Goal: Browse casually

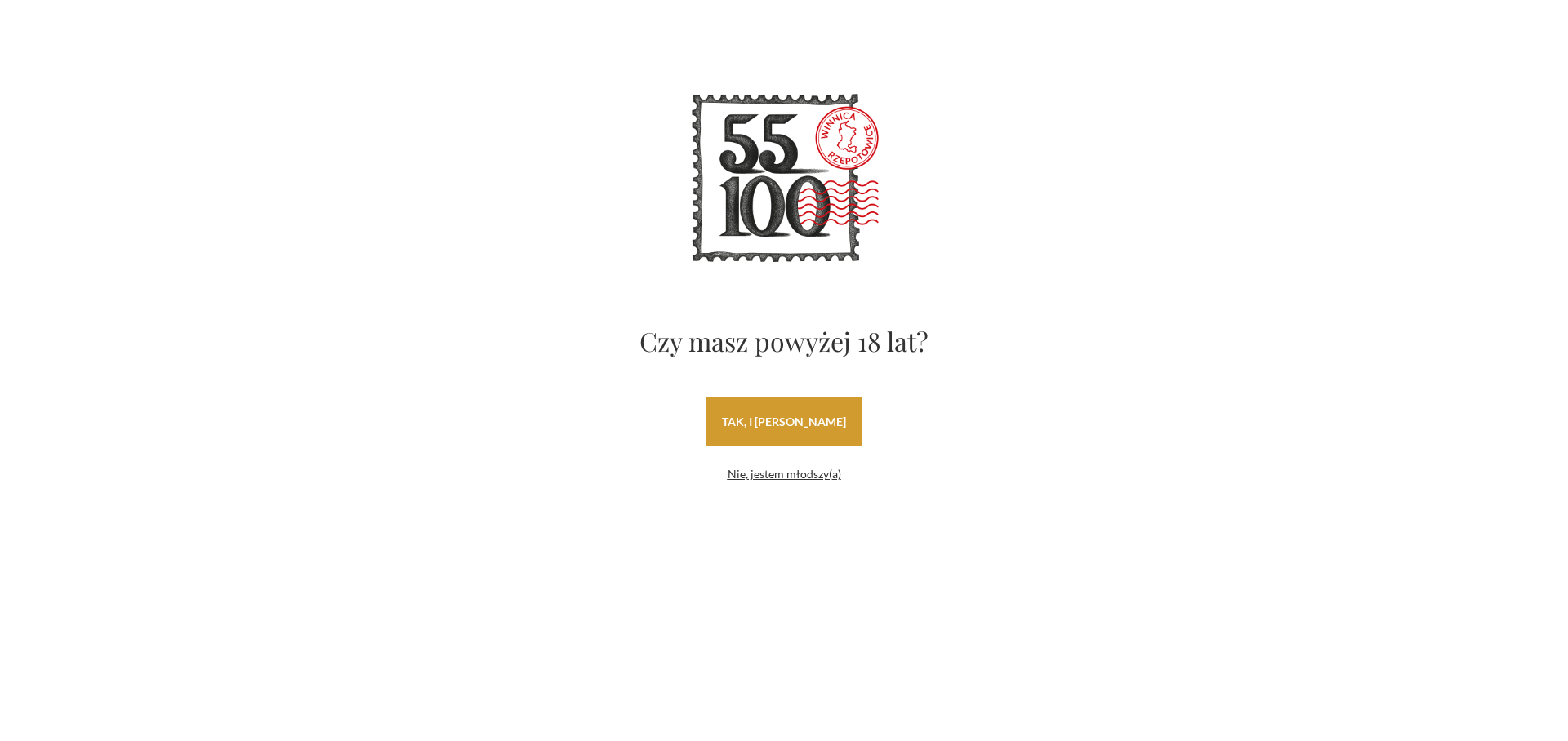
click at [773, 420] on link "tak, i [PERSON_NAME]" at bounding box center [784, 423] width 157 height 49
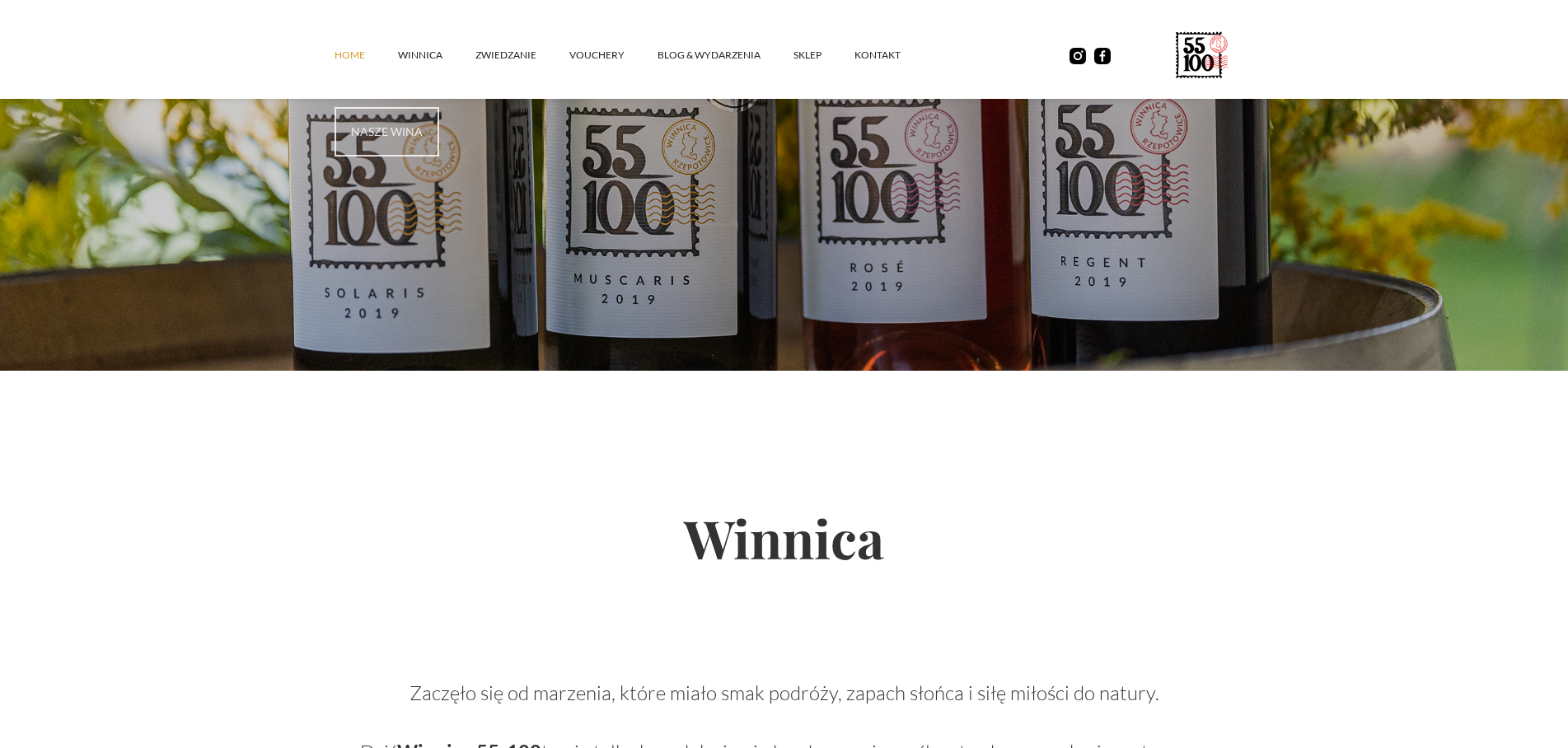
scroll to position [504, 0]
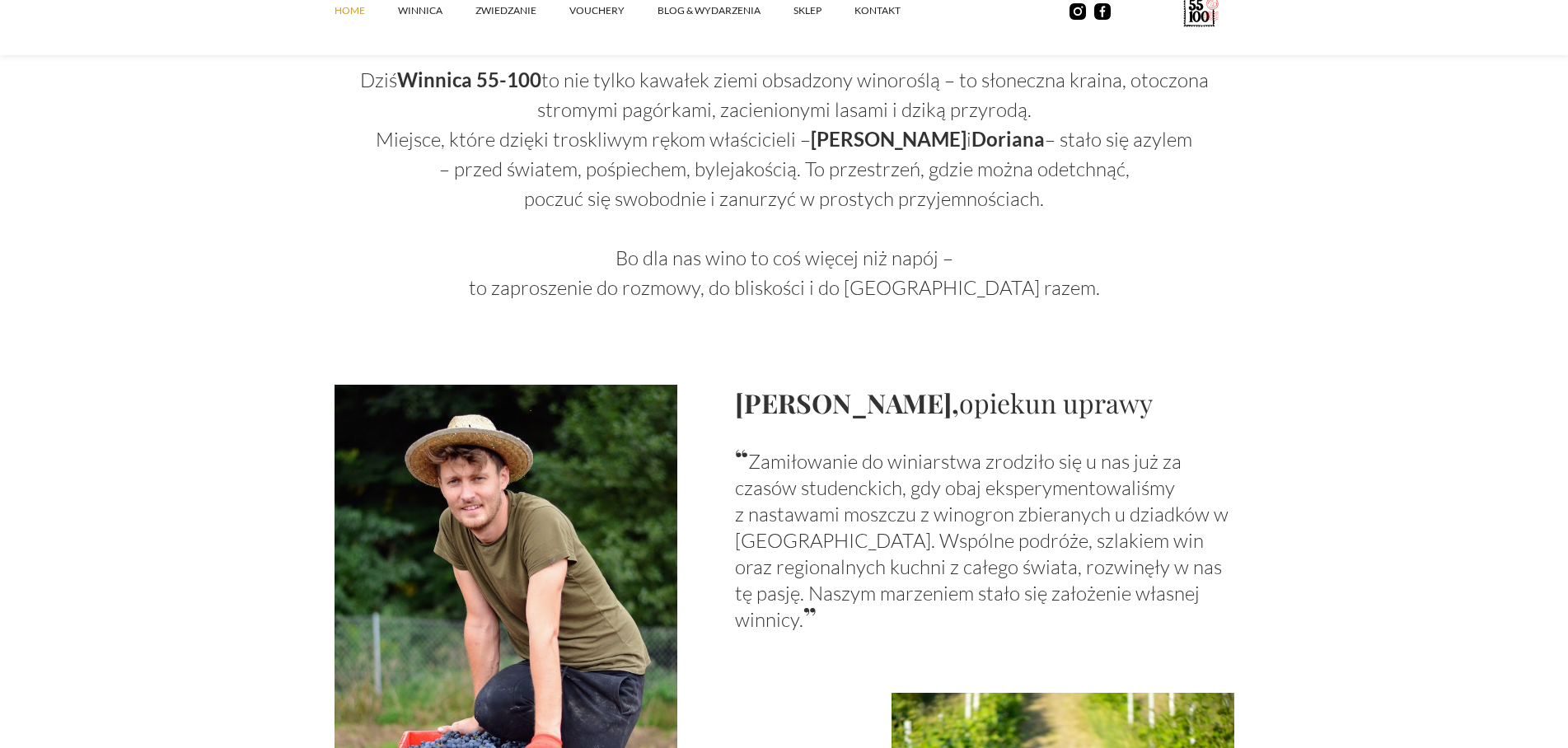
scroll to position [1345, 0]
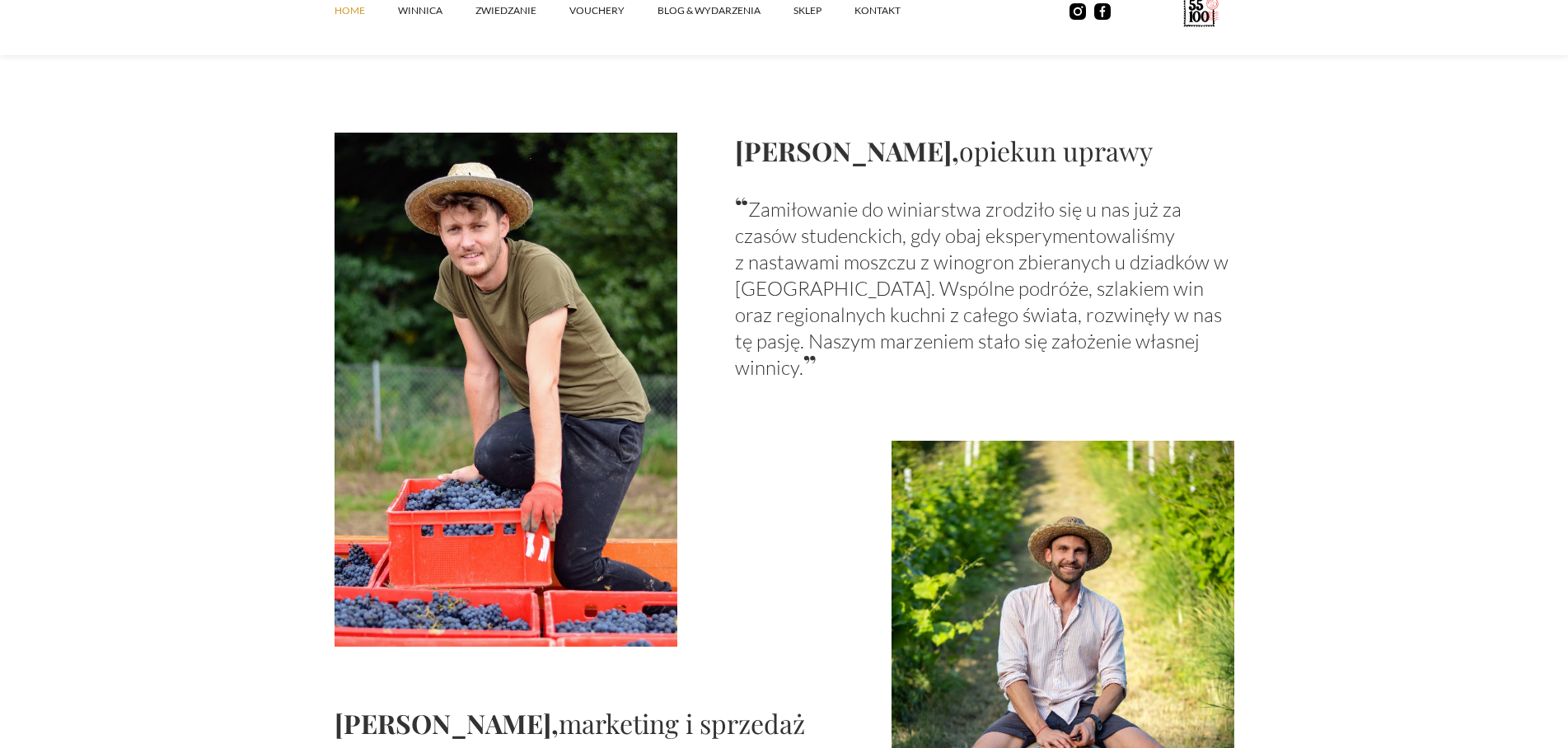
click at [884, 333] on p "“ Zamiłowanie do winiarstwa zrodziło się u nas już za czasów studenckich, gdy o…" at bounding box center [984, 287] width 500 height 188
